Goal: Task Accomplishment & Management: Use online tool/utility

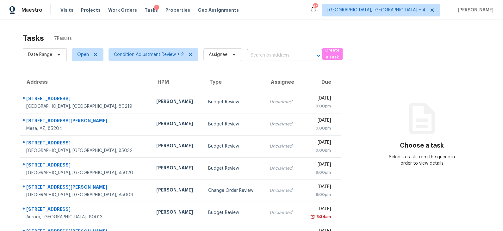
scroll to position [20, 0]
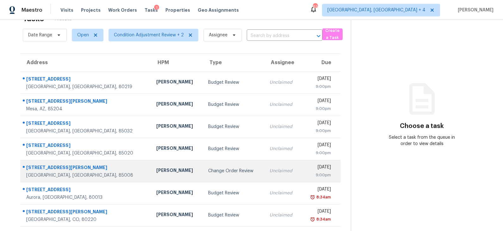
click at [203, 164] on td "Change Order Review" at bounding box center [233, 171] width 61 height 22
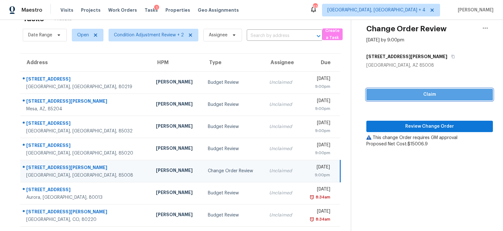
click at [417, 92] on span "Claim" at bounding box center [429, 95] width 116 height 8
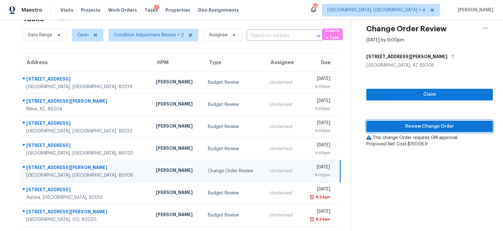
click at [410, 123] on span "Review Change Order" at bounding box center [429, 127] width 116 height 8
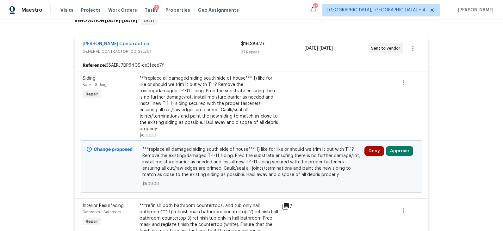
scroll to position [109, 0]
click at [398, 146] on button "Approve" at bounding box center [399, 150] width 27 height 9
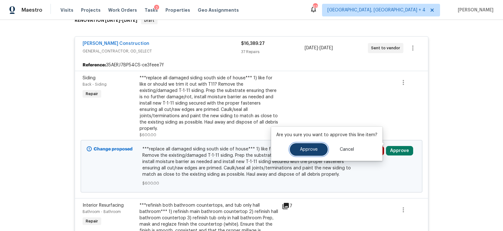
click at [314, 154] on button "Approve" at bounding box center [309, 149] width 38 height 13
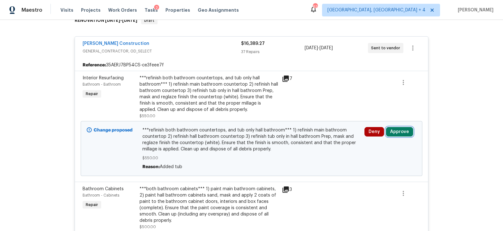
click at [398, 131] on button "Approve" at bounding box center [399, 131] width 27 height 9
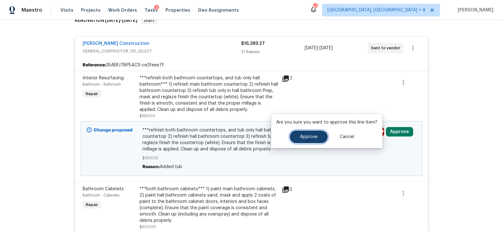
click at [313, 137] on span "Approve" at bounding box center [309, 137] width 18 height 5
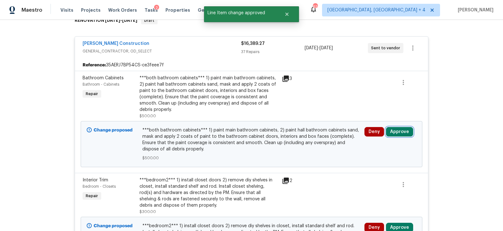
click at [393, 127] on button "Approve" at bounding box center [399, 131] width 27 height 9
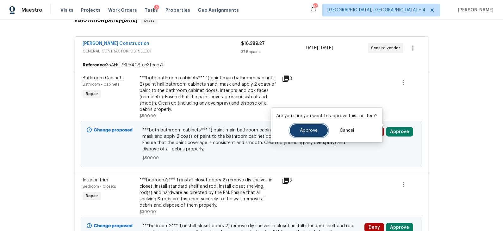
click at [307, 133] on span "Approve" at bounding box center [309, 130] width 18 height 5
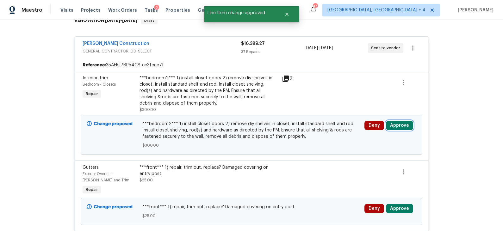
click at [406, 125] on button "Approve" at bounding box center [399, 125] width 27 height 9
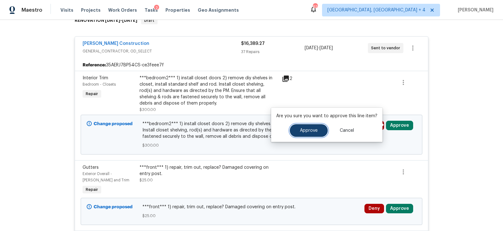
click at [307, 127] on button "Approve" at bounding box center [309, 130] width 38 height 13
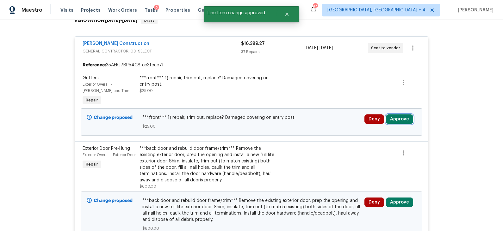
click at [393, 119] on button "Approve" at bounding box center [399, 118] width 27 height 9
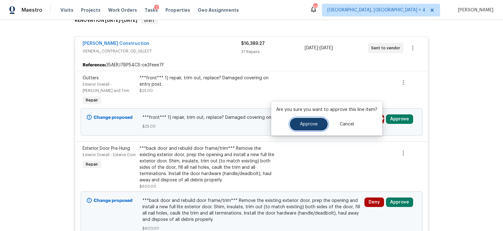
click at [312, 123] on span "Approve" at bounding box center [309, 124] width 18 height 5
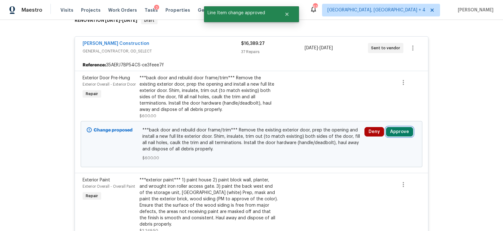
click at [400, 132] on button "Approve" at bounding box center [399, 131] width 27 height 9
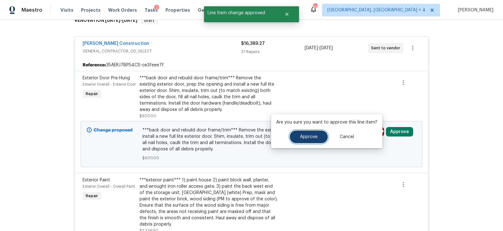
click at [316, 137] on button "Approve" at bounding box center [309, 137] width 38 height 13
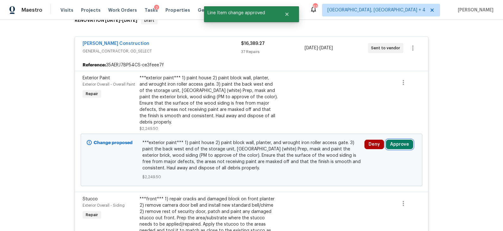
click at [402, 140] on button "Approve" at bounding box center [399, 144] width 27 height 9
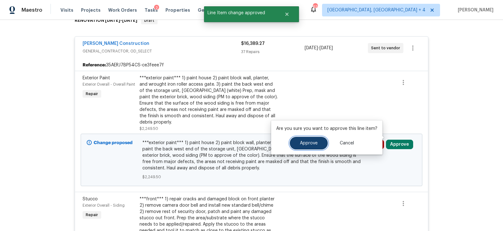
click at [313, 140] on button "Approve" at bounding box center [309, 143] width 38 height 13
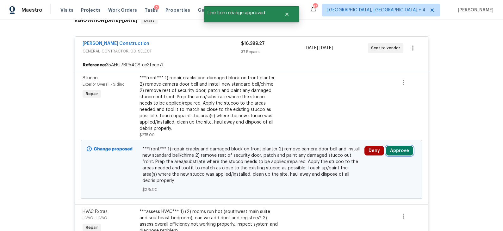
click at [401, 146] on button "Approve" at bounding box center [399, 150] width 27 height 9
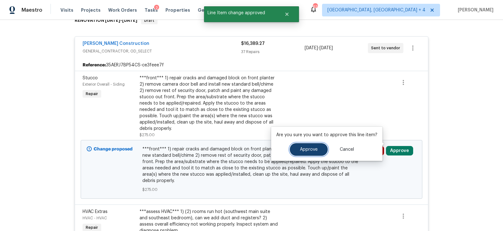
click at [315, 150] on span "Approve" at bounding box center [309, 149] width 18 height 5
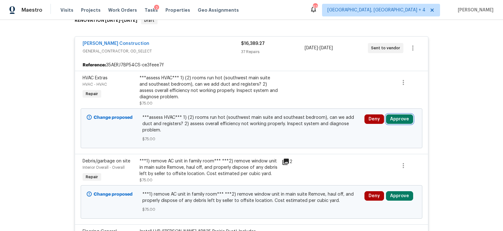
click at [395, 121] on button "Approve" at bounding box center [399, 118] width 27 height 9
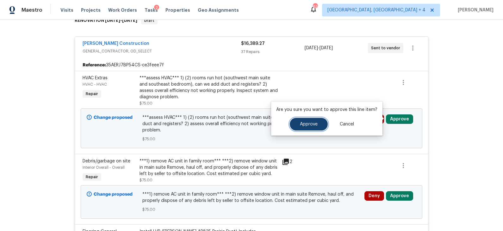
click at [312, 126] on span "Approve" at bounding box center [309, 124] width 18 height 5
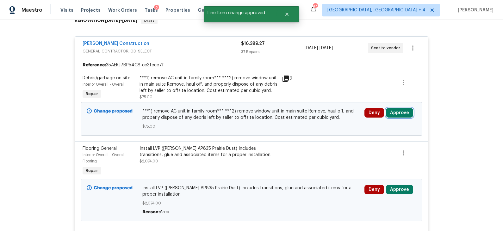
click at [399, 112] on button "Approve" at bounding box center [399, 112] width 27 height 9
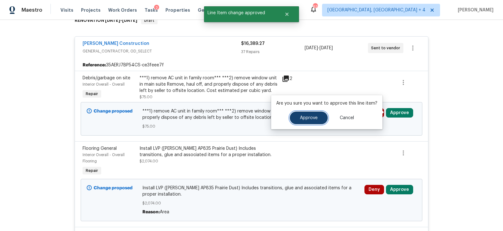
click at [313, 119] on span "Approve" at bounding box center [309, 118] width 18 height 5
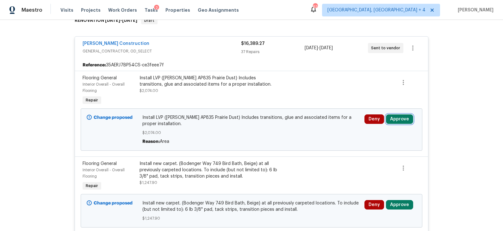
click at [405, 118] on button "Approve" at bounding box center [399, 118] width 27 height 9
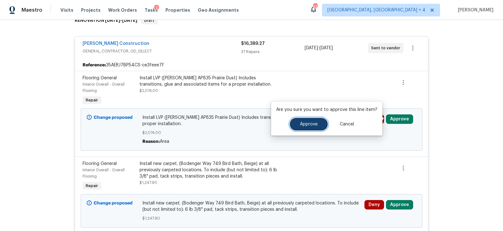
click at [300, 126] on span "Approve" at bounding box center [309, 124] width 18 height 5
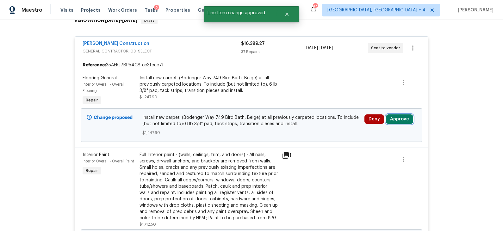
click at [396, 117] on button "Approve" at bounding box center [399, 118] width 27 height 9
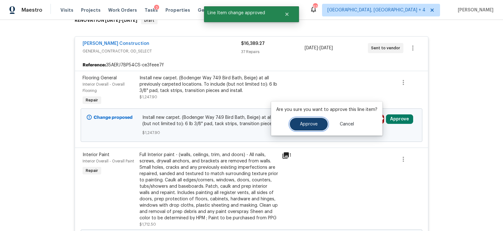
click at [322, 123] on button "Approve" at bounding box center [309, 124] width 38 height 13
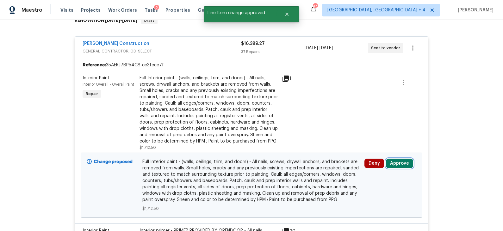
click at [398, 164] on button "Approve" at bounding box center [399, 163] width 27 height 9
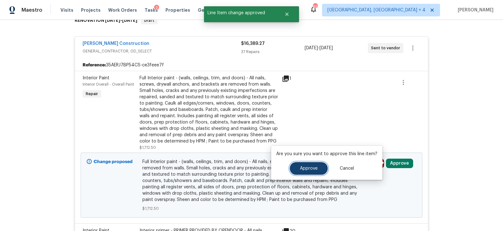
click at [318, 170] on button "Approve" at bounding box center [309, 168] width 38 height 13
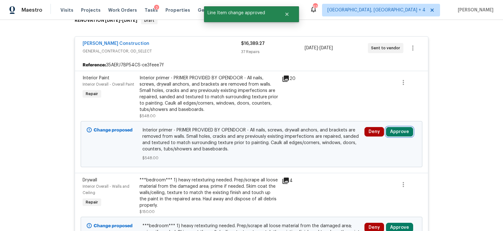
click at [400, 130] on button "Approve" at bounding box center [399, 131] width 27 height 9
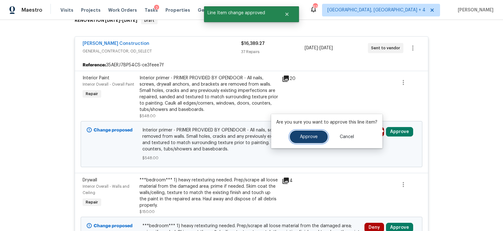
click at [315, 139] on span "Approve" at bounding box center [309, 137] width 18 height 5
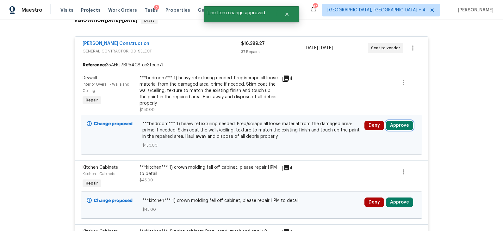
click at [400, 126] on button "Approve" at bounding box center [399, 125] width 27 height 9
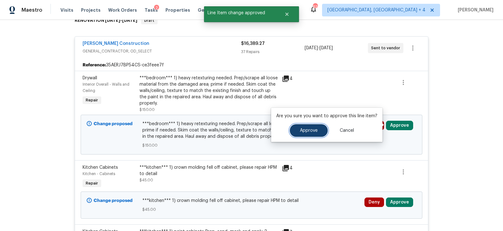
click at [305, 135] on button "Approve" at bounding box center [309, 130] width 38 height 13
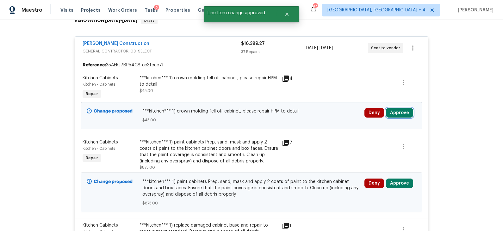
click at [397, 115] on button "Approve" at bounding box center [399, 112] width 27 height 9
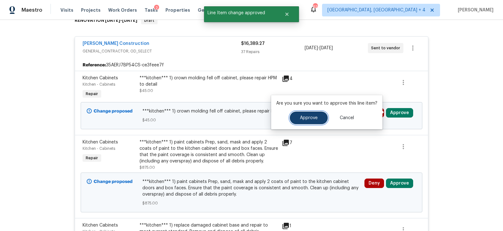
click at [311, 121] on button "Approve" at bounding box center [309, 118] width 38 height 13
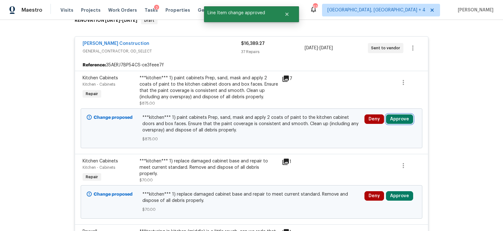
click at [401, 120] on button "Approve" at bounding box center [399, 118] width 27 height 9
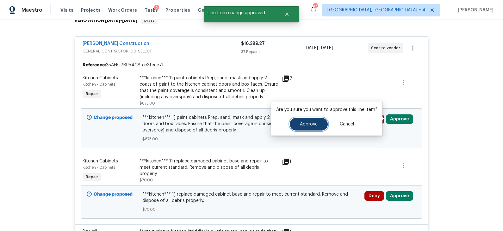
click at [316, 124] on button "Approve" at bounding box center [309, 124] width 38 height 13
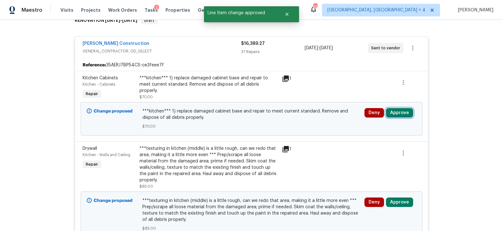
click at [394, 115] on button "Approve" at bounding box center [399, 112] width 27 height 9
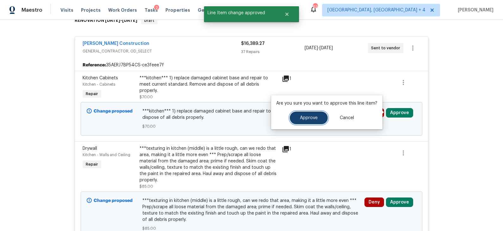
click at [317, 115] on button "Approve" at bounding box center [309, 118] width 38 height 13
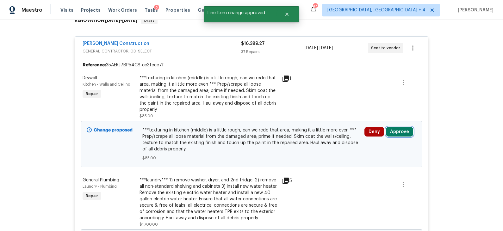
click at [396, 128] on button "Approve" at bounding box center [399, 131] width 27 height 9
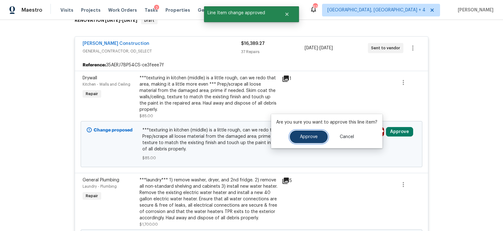
click at [309, 135] on span "Approve" at bounding box center [309, 137] width 18 height 5
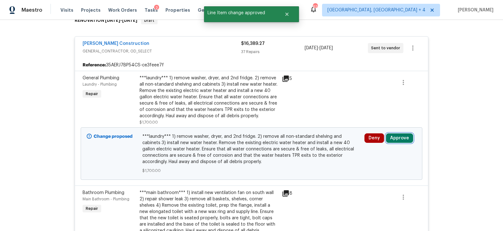
click at [398, 137] on button "Approve" at bounding box center [399, 137] width 27 height 9
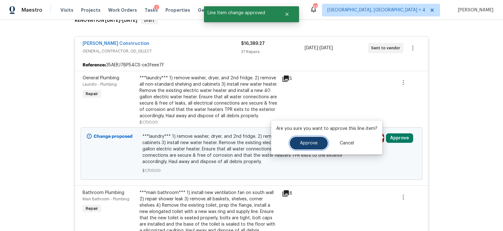
click at [317, 140] on button "Approve" at bounding box center [309, 143] width 38 height 13
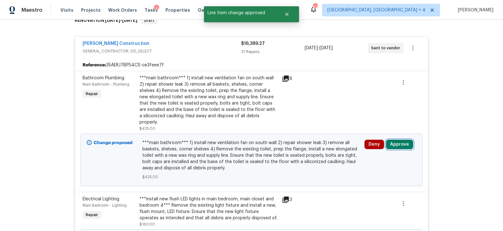
click at [403, 140] on button "Approve" at bounding box center [399, 144] width 27 height 9
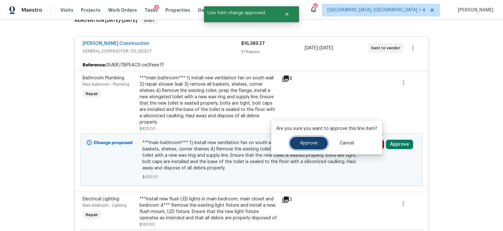
click at [317, 141] on button "Approve" at bounding box center [309, 143] width 38 height 13
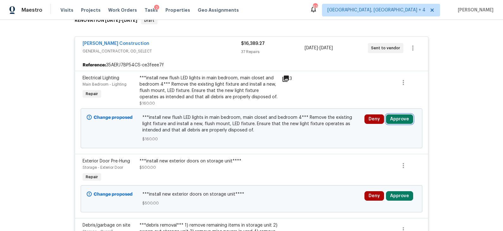
click at [395, 117] on button "Approve" at bounding box center [399, 118] width 27 height 9
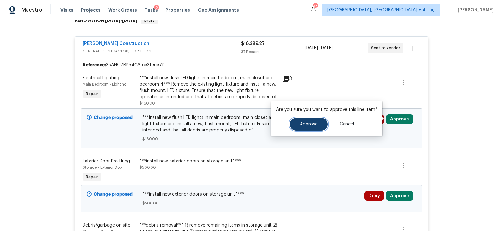
click at [309, 126] on span "Approve" at bounding box center [309, 124] width 18 height 5
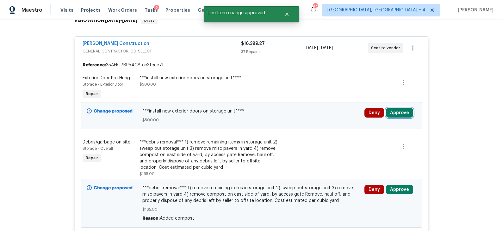
click at [394, 112] on button "Approve" at bounding box center [399, 112] width 27 height 9
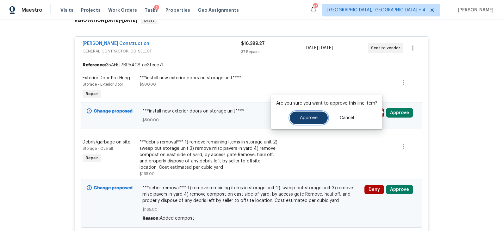
click at [313, 116] on span "Approve" at bounding box center [309, 118] width 18 height 5
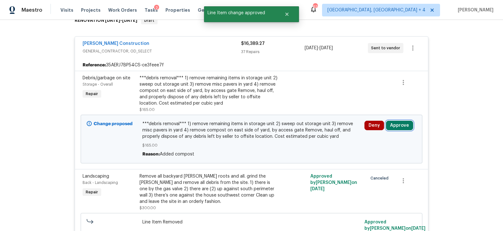
click at [394, 126] on button "Approve" at bounding box center [399, 125] width 27 height 9
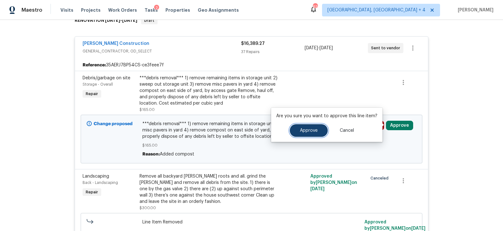
click at [311, 132] on span "Approve" at bounding box center [309, 130] width 18 height 5
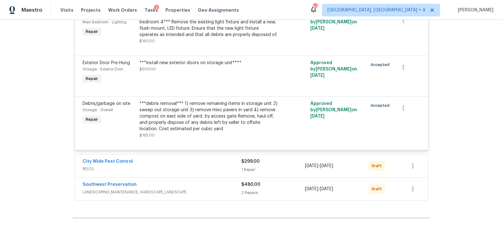
scroll to position [2325, 0]
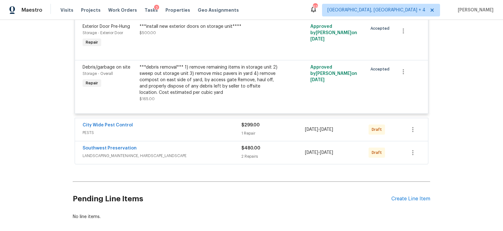
click at [197, 122] on div "City Wide Pest Control" at bounding box center [162, 126] width 159 height 8
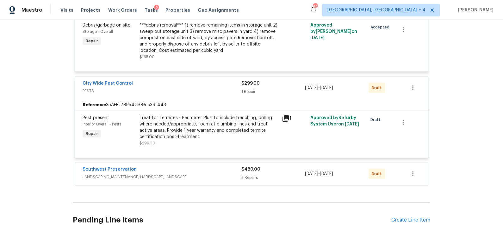
scroll to position [2388, 0]
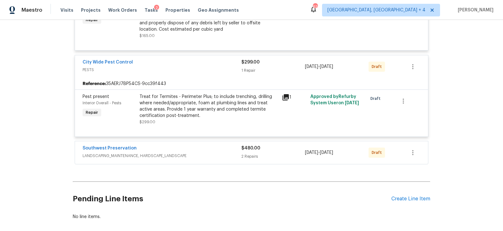
click at [202, 145] on div "Southwest Preservation" at bounding box center [162, 149] width 159 height 8
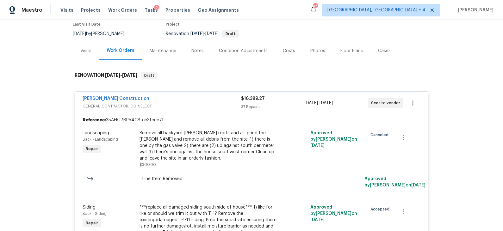
scroll to position [0, 0]
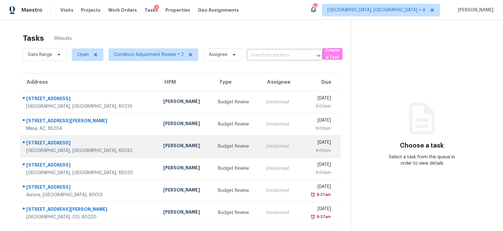
scroll to position [20, 0]
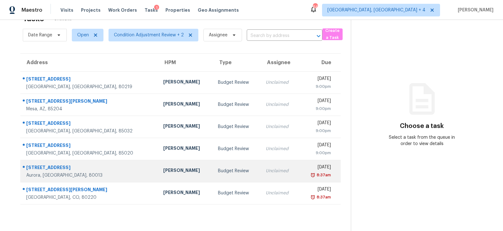
click at [163, 167] on div "[PERSON_NAME]" at bounding box center [185, 171] width 45 height 8
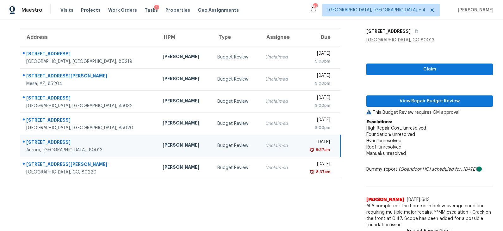
scroll to position [3, 0]
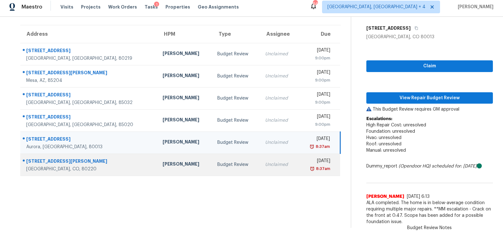
click at [163, 168] on div "[PERSON_NAME]" at bounding box center [185, 165] width 44 height 8
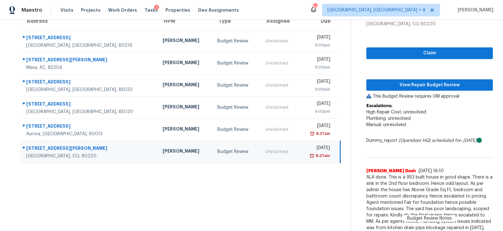
scroll to position [70, 0]
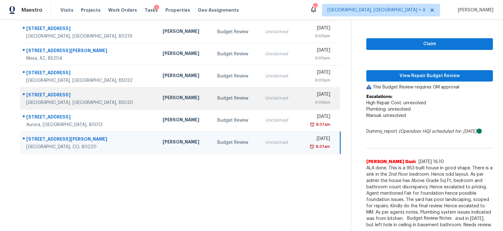
click at [163, 96] on div "[PERSON_NAME]" at bounding box center [185, 99] width 44 height 8
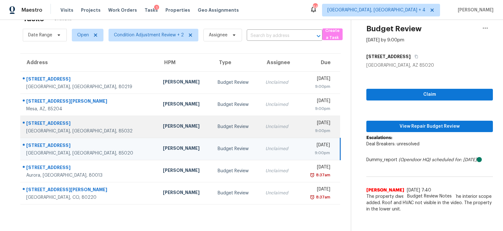
click at [167, 125] on div "[PERSON_NAME]" at bounding box center [185, 127] width 45 height 8
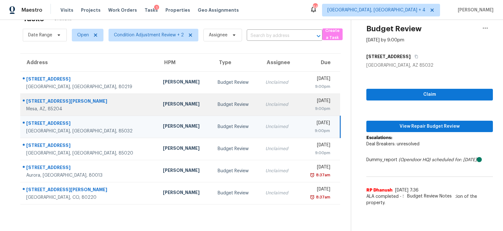
click at [168, 108] on td "[PERSON_NAME]" at bounding box center [185, 105] width 55 height 22
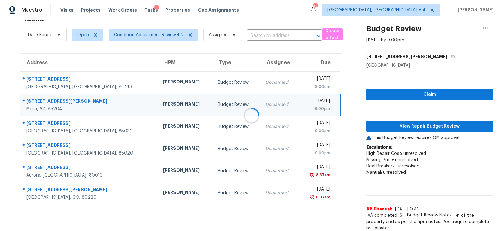
scroll to position [26, 0]
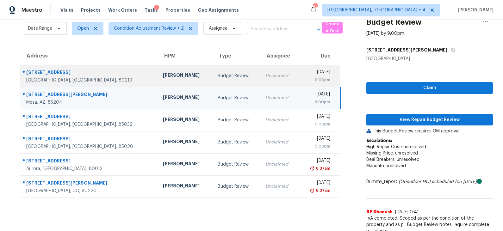
click at [169, 75] on div "[PERSON_NAME]" at bounding box center [185, 76] width 45 height 8
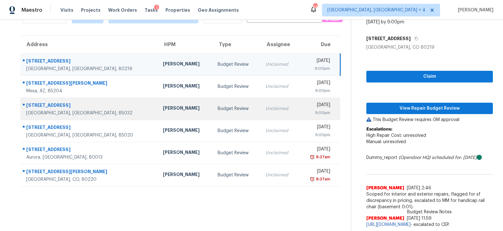
scroll to position [0, 0]
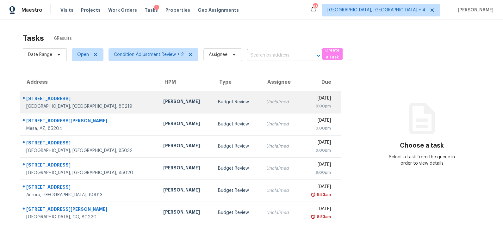
click at [218, 102] on div "Budget Review" at bounding box center [237, 102] width 38 height 6
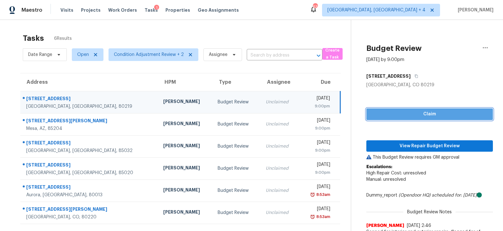
click at [428, 113] on span "Claim" at bounding box center [429, 114] width 116 height 8
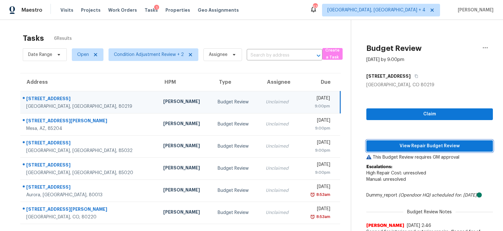
click at [418, 146] on span "View Repair Budget Review" at bounding box center [429, 146] width 116 height 8
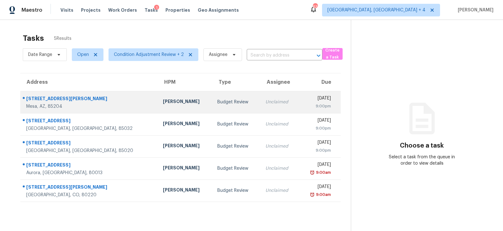
click at [230, 104] on td "Budget Review" at bounding box center [236, 102] width 48 height 22
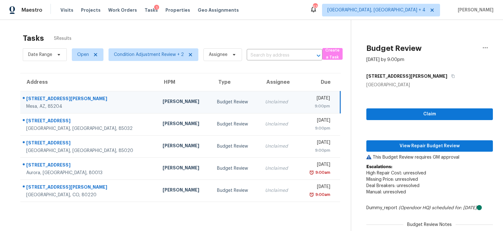
click at [406, 120] on div "Claim View Repair Budget Review This Budget Review requires GM approval Escalat…" at bounding box center [429, 176] width 126 height 176
click at [409, 115] on span "Claim" at bounding box center [429, 114] width 116 height 8
click at [409, 146] on span "View Repair Budget Review" at bounding box center [429, 146] width 116 height 8
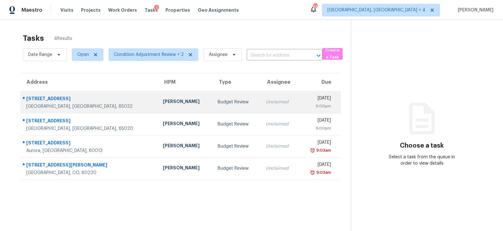
click at [213, 108] on td "Budget Review" at bounding box center [237, 102] width 48 height 22
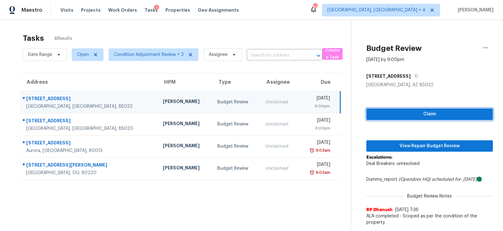
click at [378, 115] on span "Claim" at bounding box center [429, 114] width 116 height 8
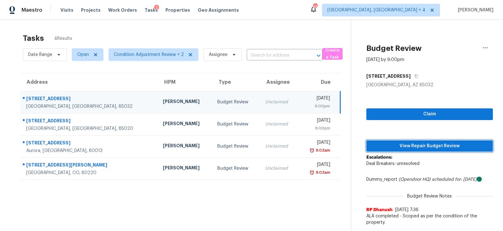
click at [382, 146] on span "View Repair Budget Review" at bounding box center [429, 146] width 116 height 8
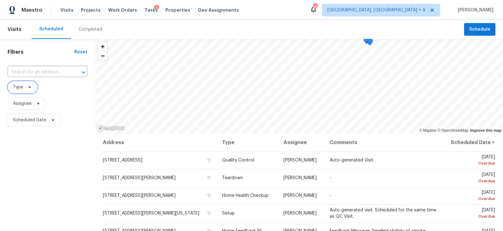
click at [32, 89] on icon at bounding box center [29, 87] width 5 height 5
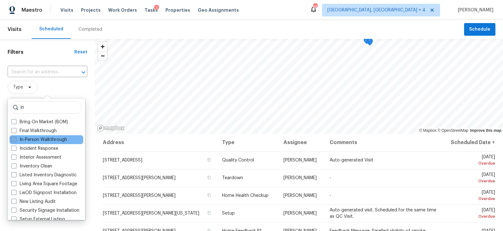
type input "in"
click at [36, 139] on label "In-Person Walkthrough" at bounding box center [39, 140] width 56 height 6
click at [15, 139] on input "In-Person Walkthrough" at bounding box center [13, 139] width 4 height 4
checkbox input "true"
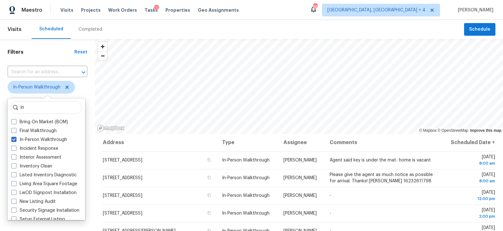
click at [88, 93] on div "Filters Reset ​ In-Person Walkthrough Assignee Scheduled Date" at bounding box center [47, 179] width 95 height 280
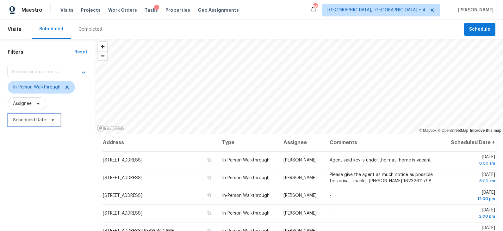
click at [43, 120] on span "Scheduled Date" at bounding box center [29, 120] width 33 height 6
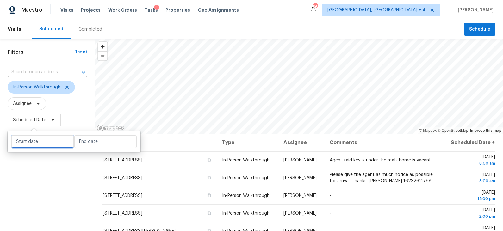
click at [42, 142] on input "text" at bounding box center [42, 141] width 62 height 13
select select "9"
select select "2025"
select select "10"
select select "2025"
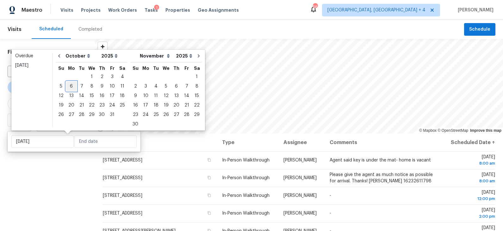
click at [72, 86] on div "6" at bounding box center [71, 86] width 10 height 9
type input "[DATE]"
click at [72, 86] on div "6" at bounding box center [71, 86] width 10 height 9
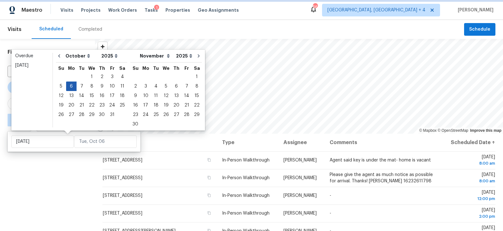
type input "[DATE]"
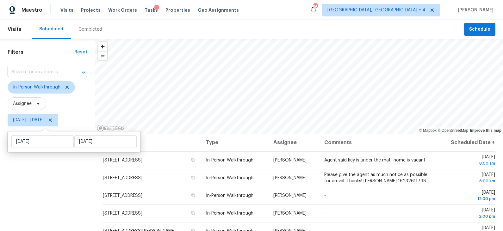
click at [70, 179] on div "Filters Reset ​ In-Person Walkthrough Assignee [DATE] - [DATE]" at bounding box center [47, 179] width 95 height 280
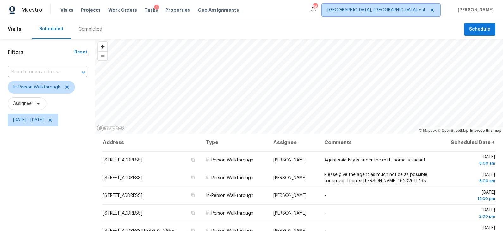
click at [425, 10] on span "[GEOGRAPHIC_DATA], [GEOGRAPHIC_DATA] + 4" at bounding box center [376, 10] width 98 height 6
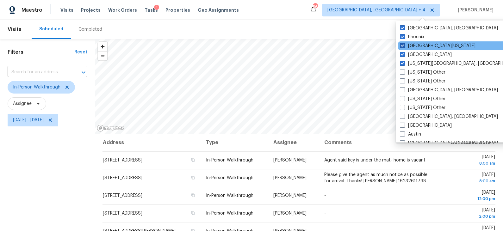
click at [419, 44] on label "[GEOGRAPHIC_DATA][US_STATE]" at bounding box center [438, 46] width 76 height 6
click at [404, 44] on input "[GEOGRAPHIC_DATA][US_STATE]" at bounding box center [402, 45] width 4 height 4
checkbox input "false"
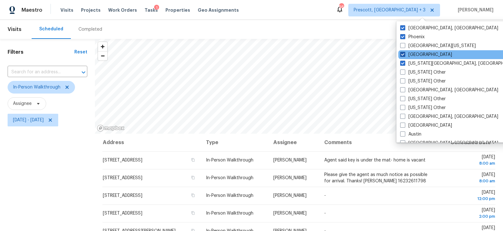
click at [412, 55] on label "[GEOGRAPHIC_DATA]" at bounding box center [426, 55] width 52 height 6
click at [404, 55] on input "[GEOGRAPHIC_DATA]" at bounding box center [402, 54] width 4 height 4
checkbox input "false"
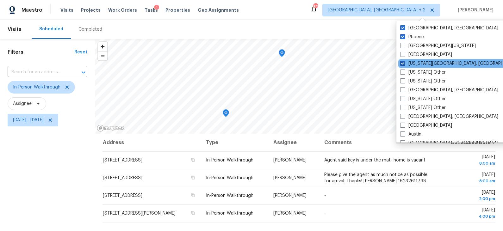
click at [413, 62] on label "[US_STATE][GEOGRAPHIC_DATA], [GEOGRAPHIC_DATA]" at bounding box center [461, 63] width 122 height 6
click at [404, 62] on input "[US_STATE][GEOGRAPHIC_DATA], [GEOGRAPHIC_DATA]" at bounding box center [402, 62] width 4 height 4
checkbox input "false"
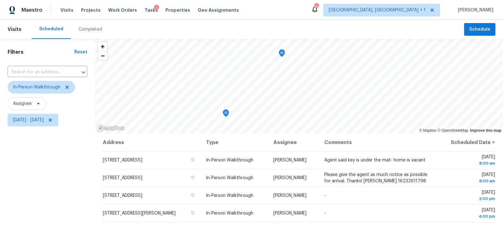
click at [323, 22] on div "Scheduled Completed" at bounding box center [248, 29] width 432 height 19
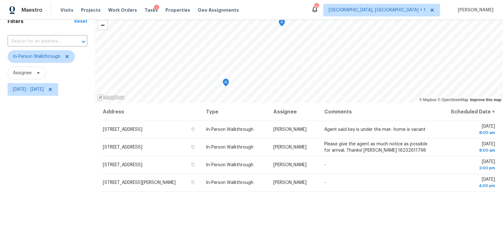
scroll to position [23, 0]
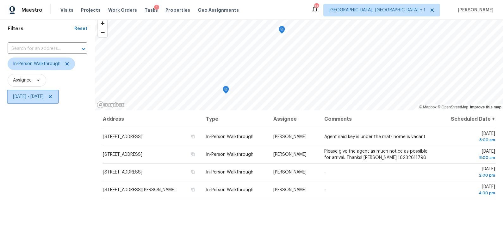
click at [44, 96] on span "[DATE] - [DATE]" at bounding box center [28, 97] width 31 height 6
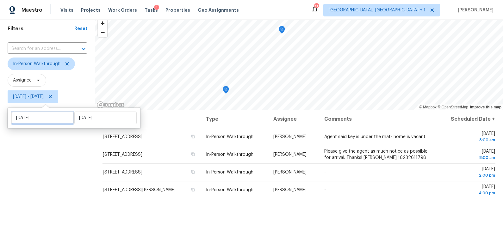
click at [47, 115] on input "[DATE]" at bounding box center [42, 118] width 62 height 13
select select "9"
select select "2025"
select select "10"
select select "2025"
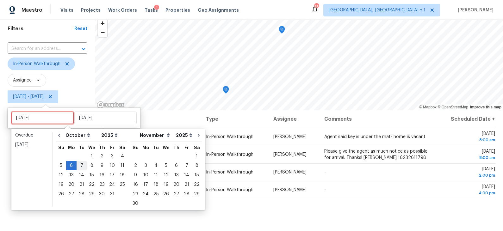
type input "[DATE]"
click at [78, 165] on div "7" at bounding box center [82, 165] width 10 height 9
type input "[DATE]"
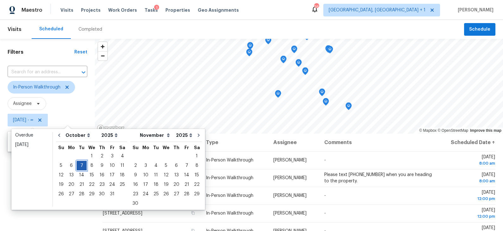
click at [82, 165] on div "7" at bounding box center [82, 165] width 10 height 9
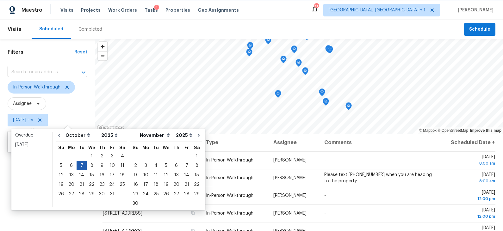
type input "[DATE]"
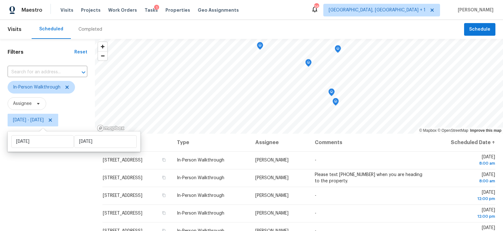
click at [68, 171] on div "Filters Reset ​ In-Person Walkthrough Assignee [DATE] - [DATE]" at bounding box center [47, 179] width 95 height 280
